Goal: Navigation & Orientation: Find specific page/section

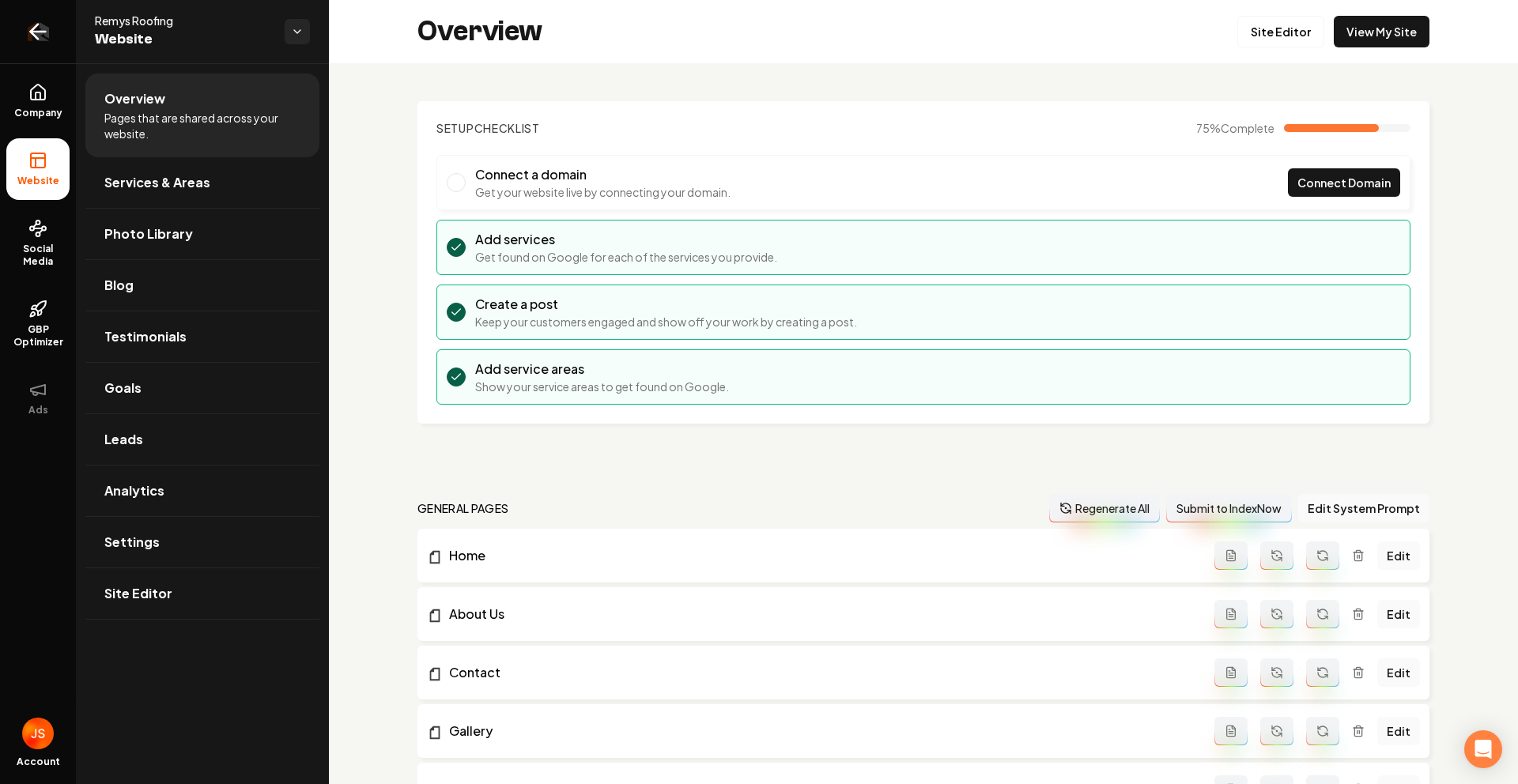
click at [55, 32] on link "Return to dashboard" at bounding box center [38, 31] width 76 height 63
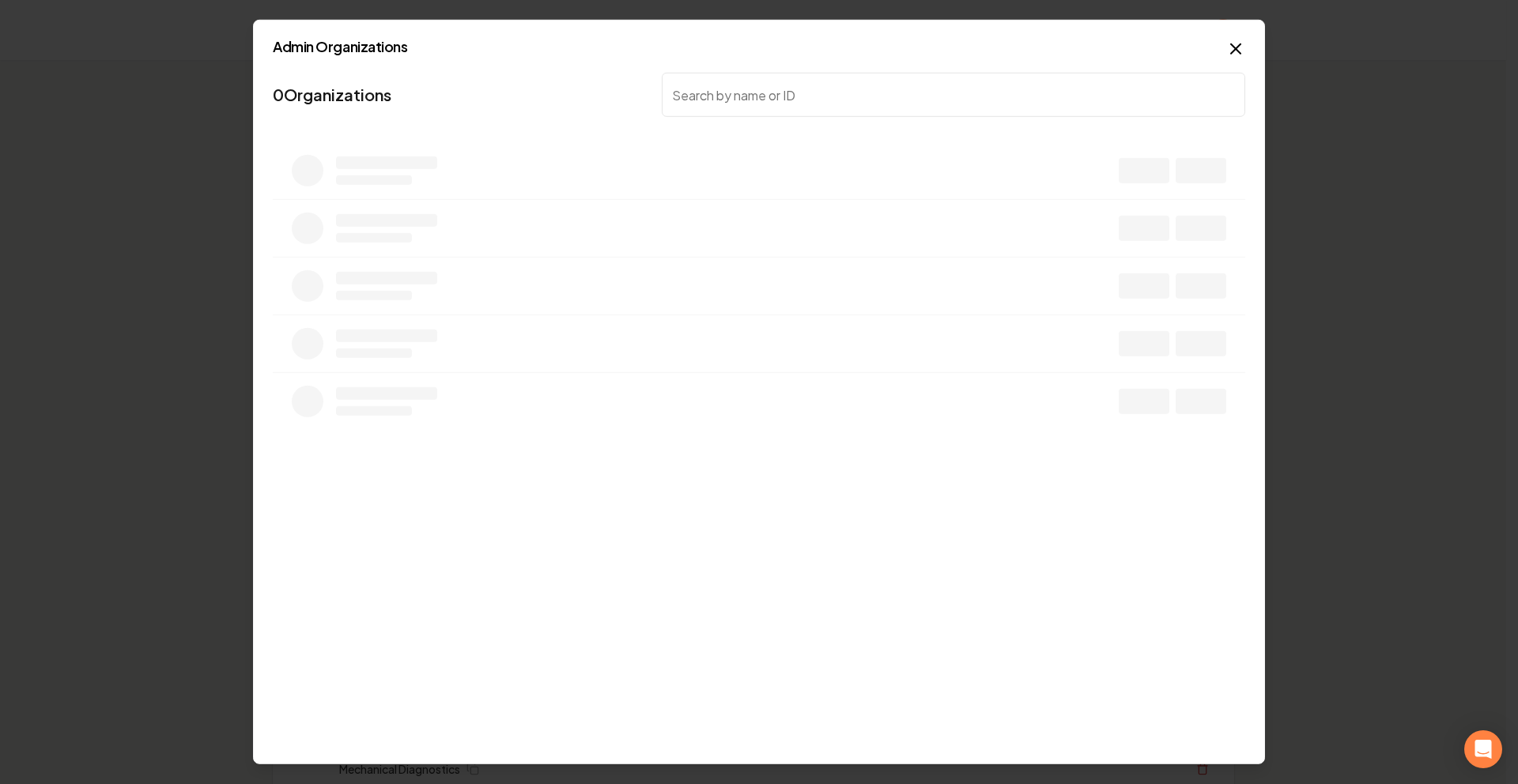
click at [914, 84] on input "search" at bounding box center [954, 94] width 584 height 44
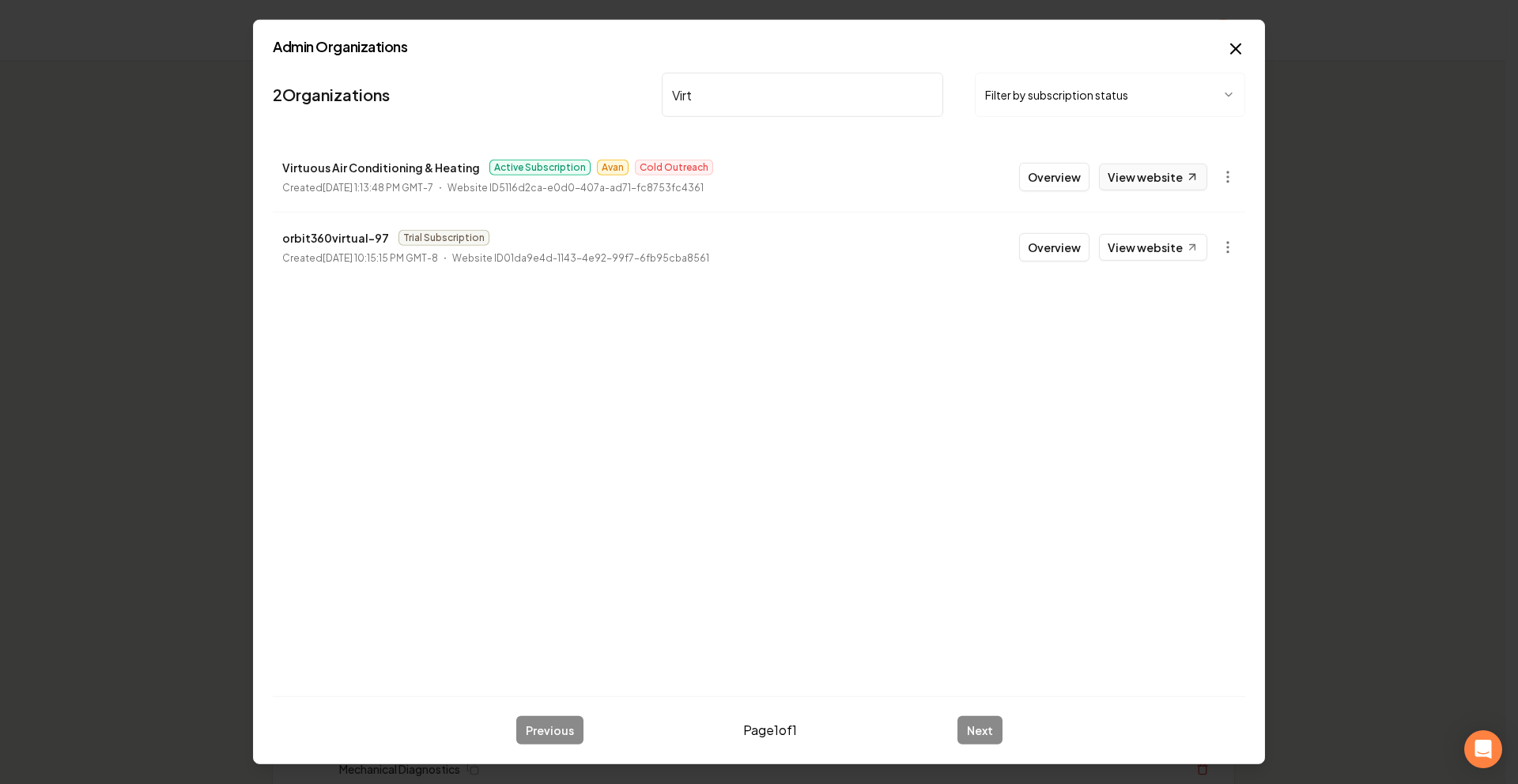
type input "Virt"
click at [1137, 182] on link "View website" at bounding box center [1153, 177] width 109 height 27
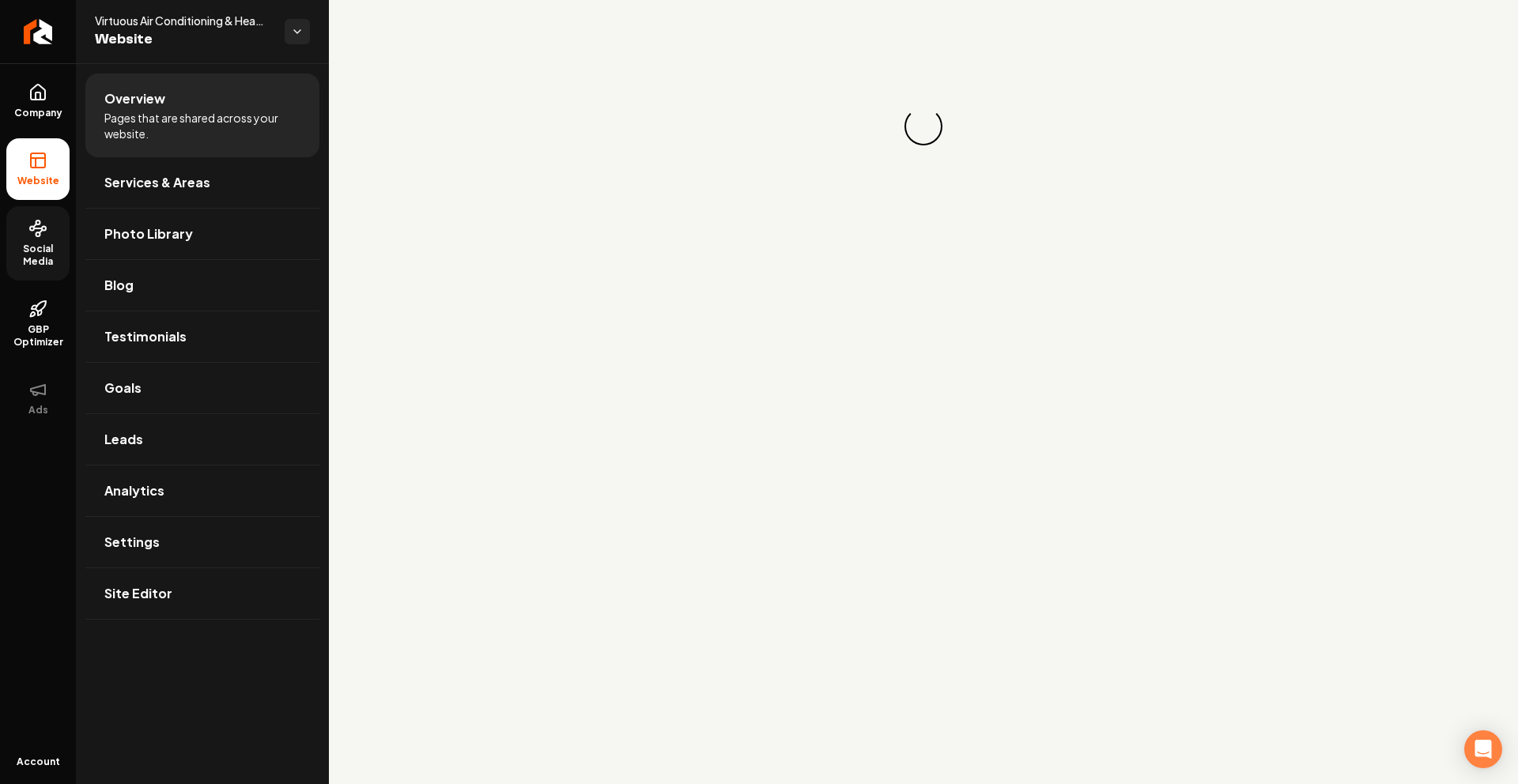
click at [17, 250] on span "Social Media" at bounding box center [38, 255] width 63 height 25
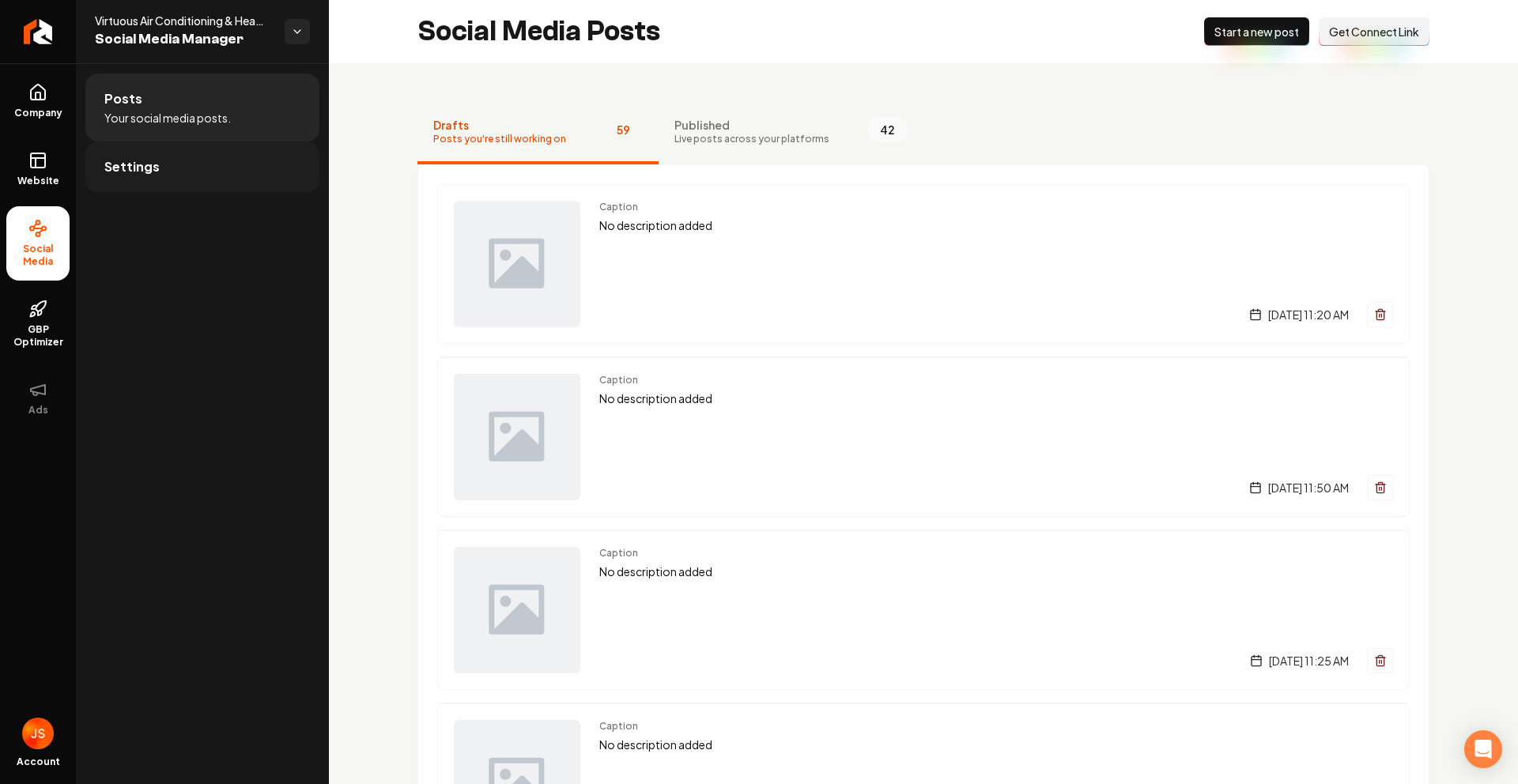
click at [216, 168] on link "Settings" at bounding box center [202, 167] width 234 height 50
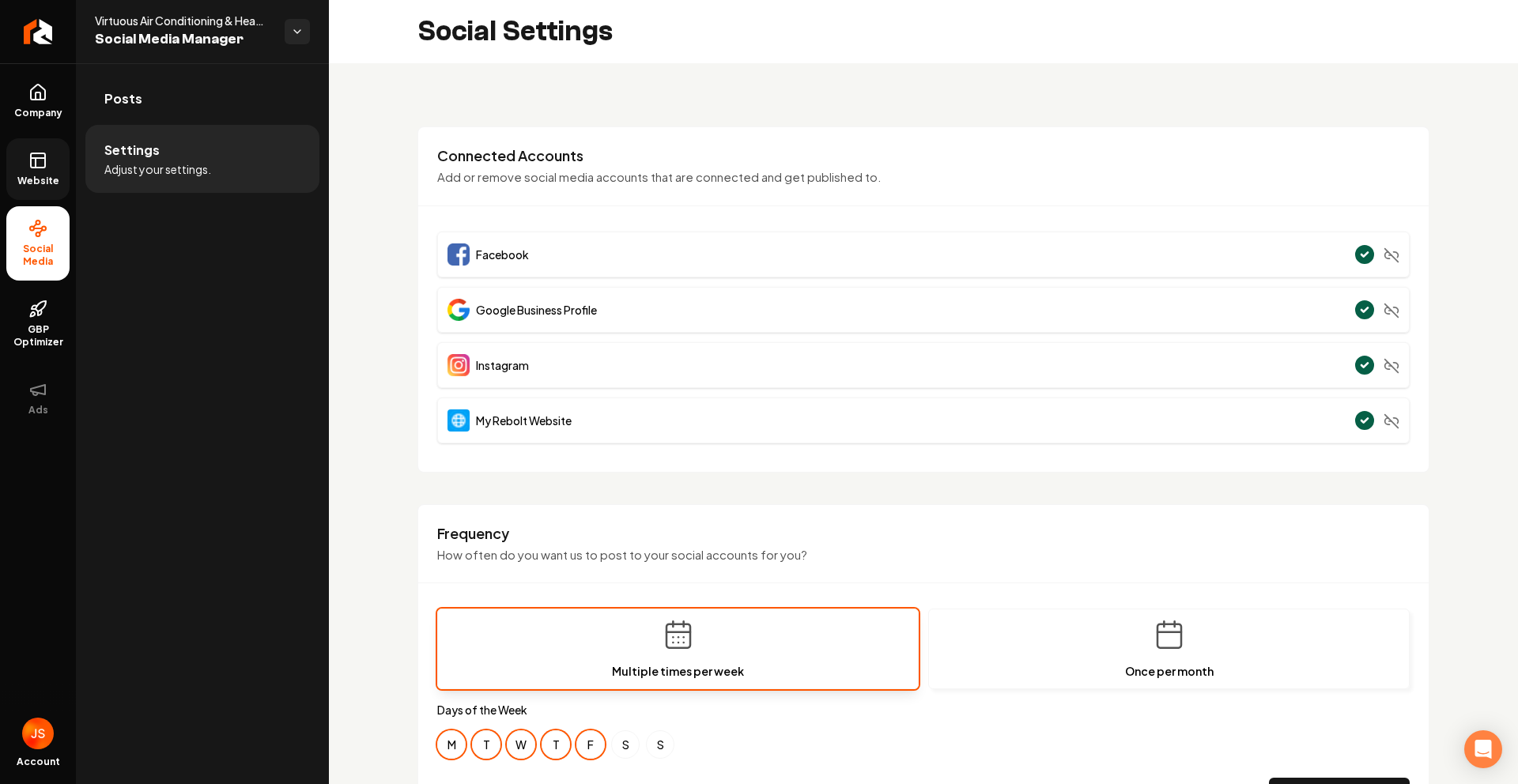
click at [39, 181] on span "Website" at bounding box center [38, 181] width 55 height 13
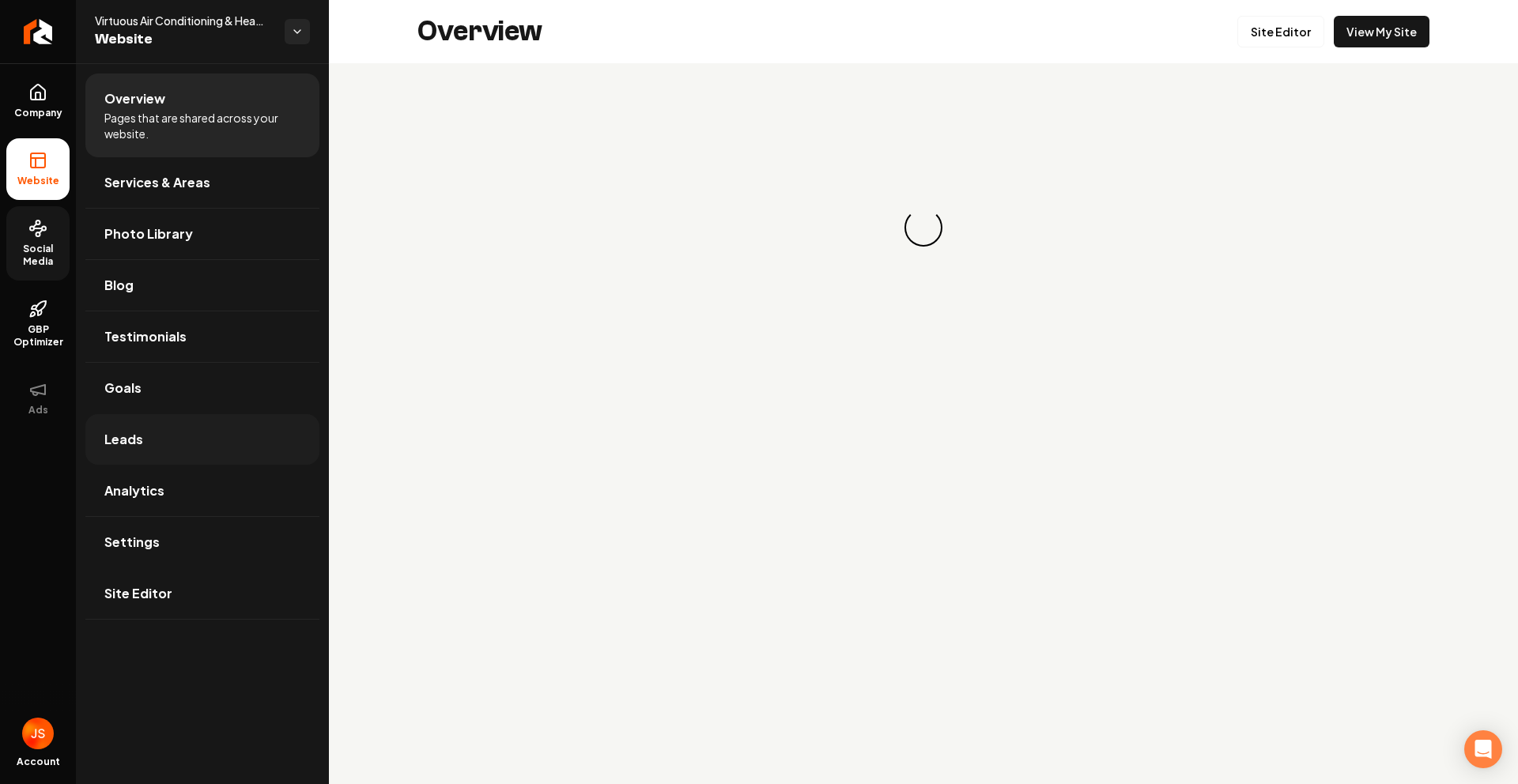
click at [140, 456] on link "Leads" at bounding box center [202, 439] width 234 height 50
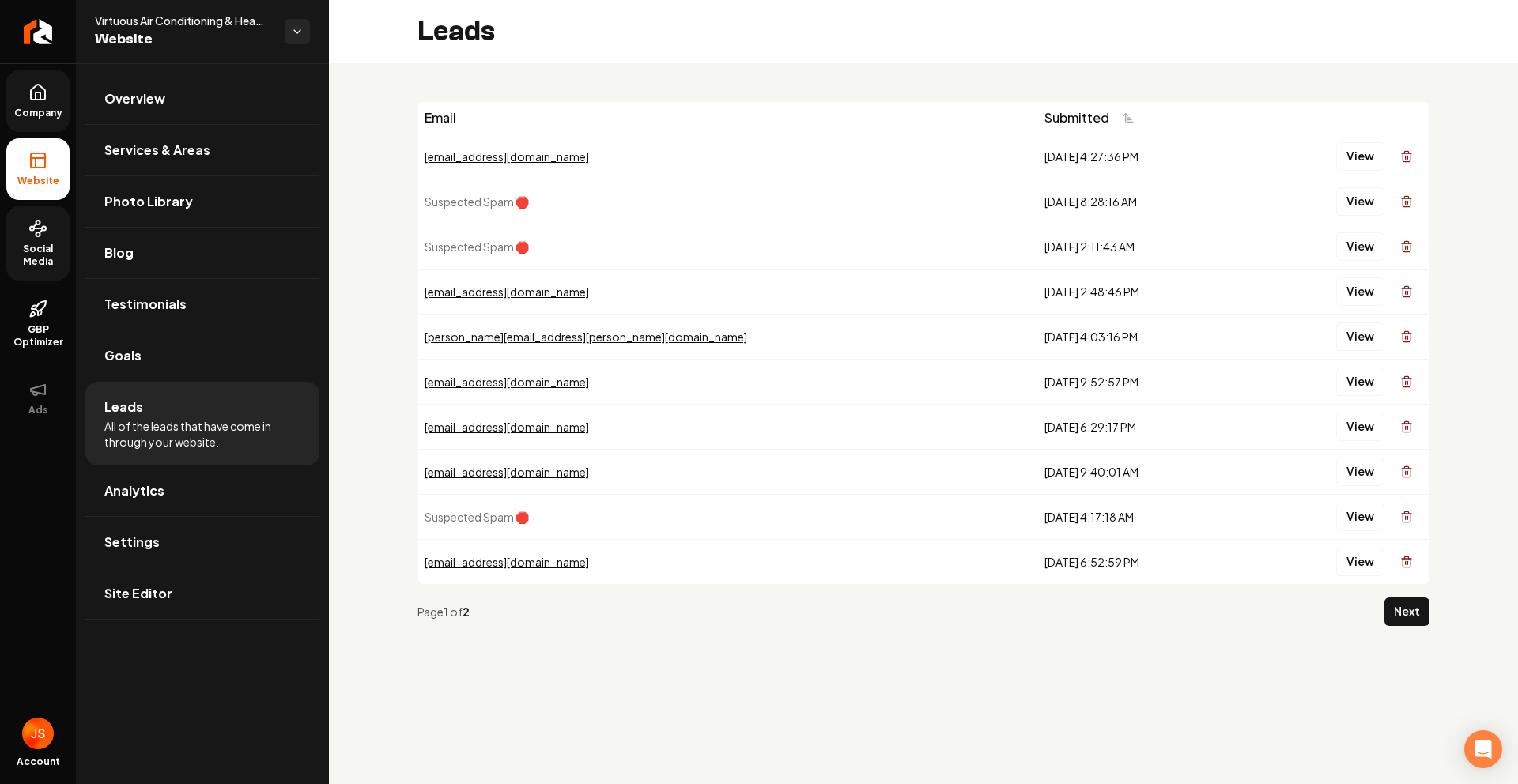
click at [18, 101] on link "Company" at bounding box center [38, 101] width 63 height 62
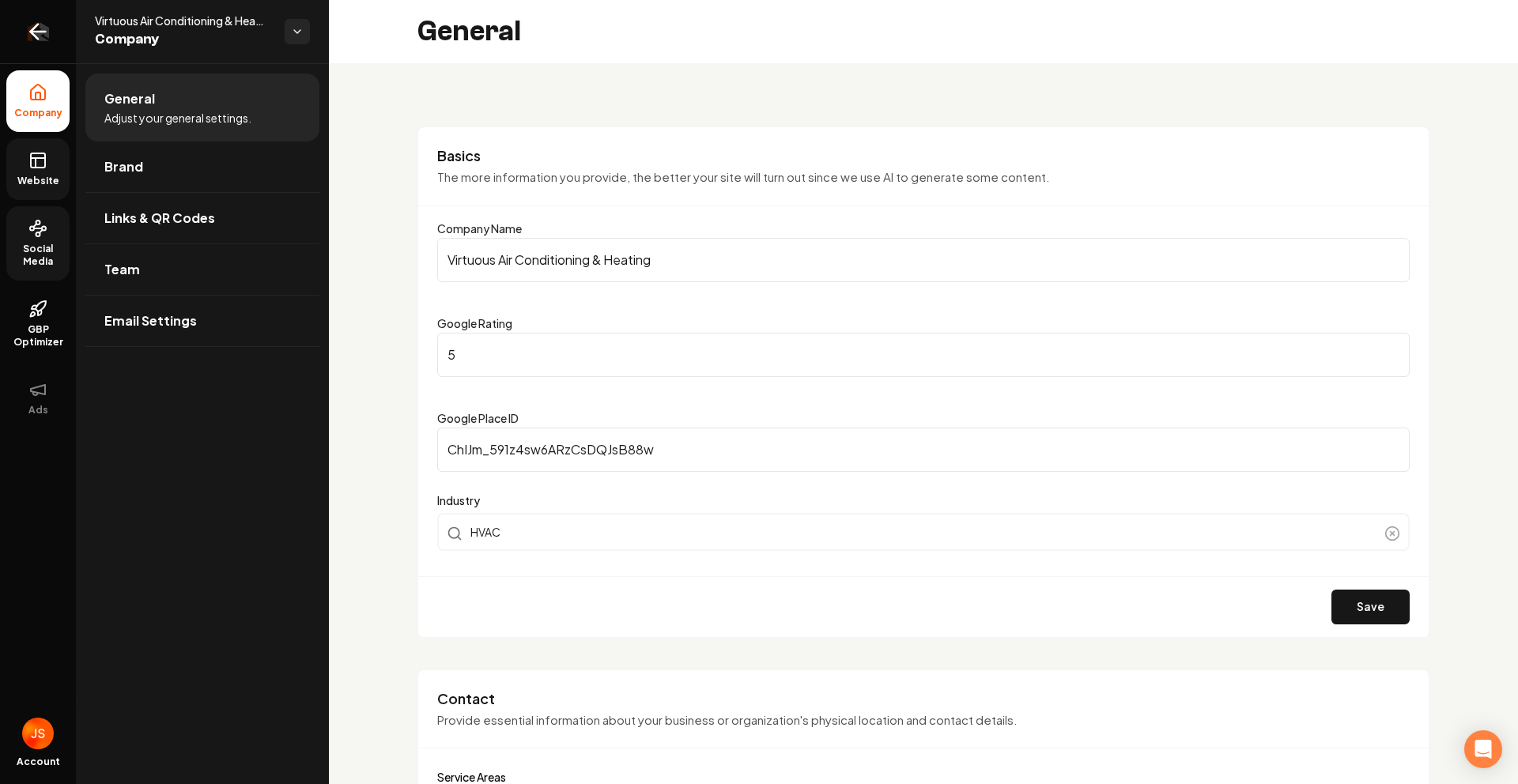
click at [28, 24] on icon "Return to dashboard" at bounding box center [38, 31] width 25 height 25
